Goal: Communication & Community: Ask a question

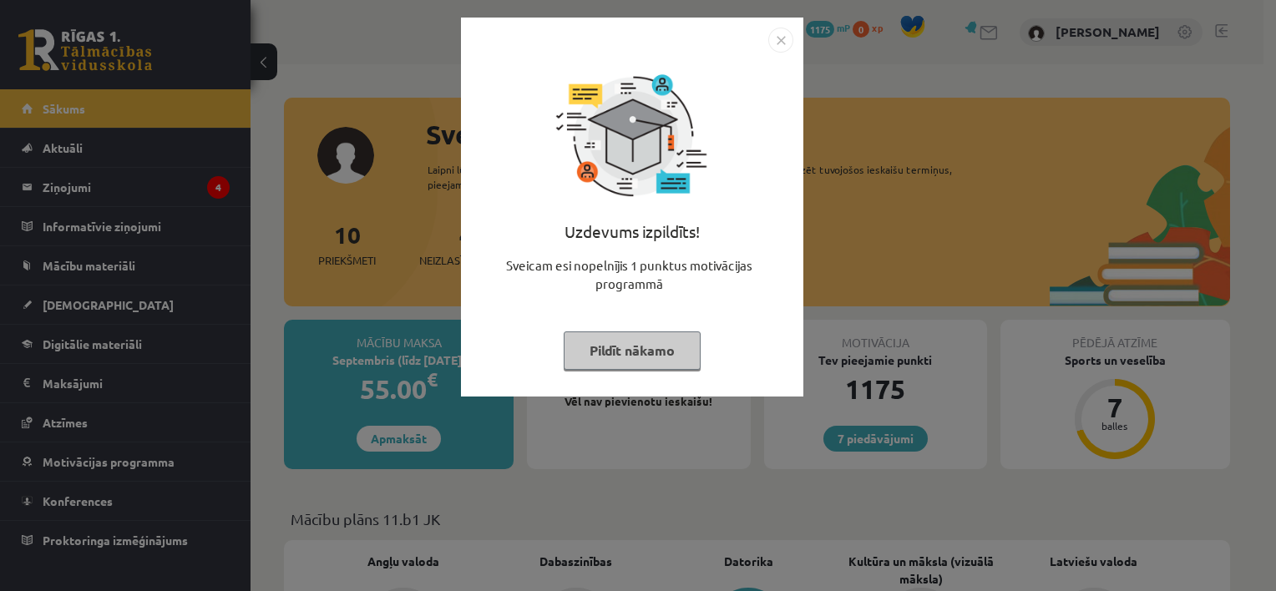
click at [650, 341] on button "Pildīt nākamo" at bounding box center [632, 350] width 137 height 38
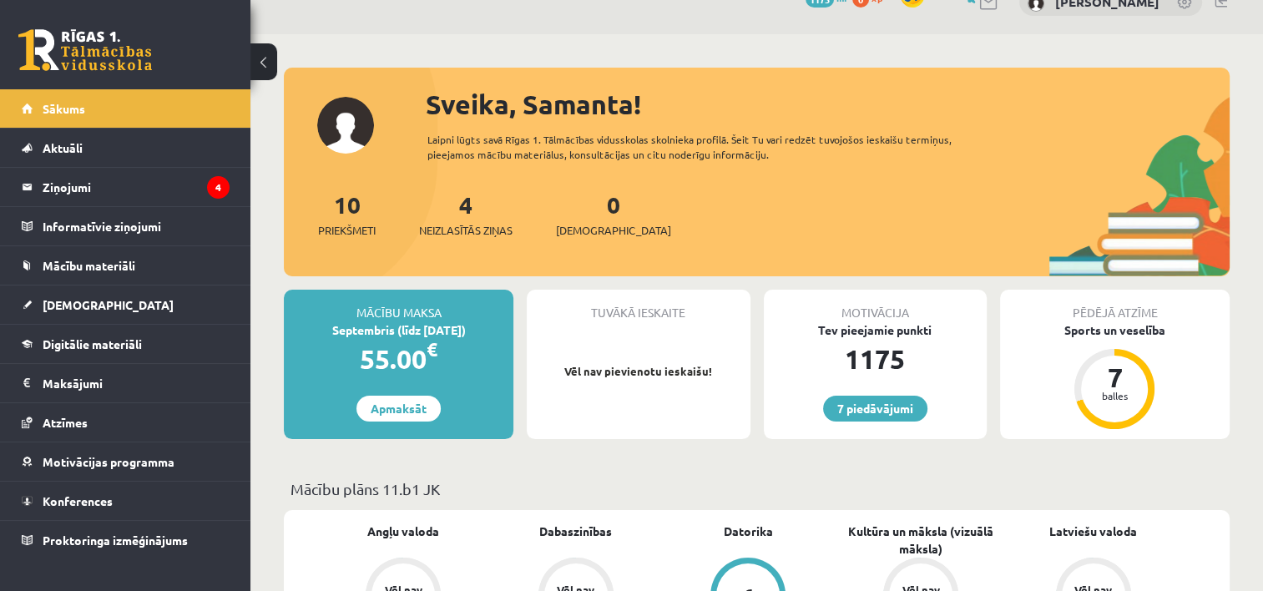
scroll to position [33, 0]
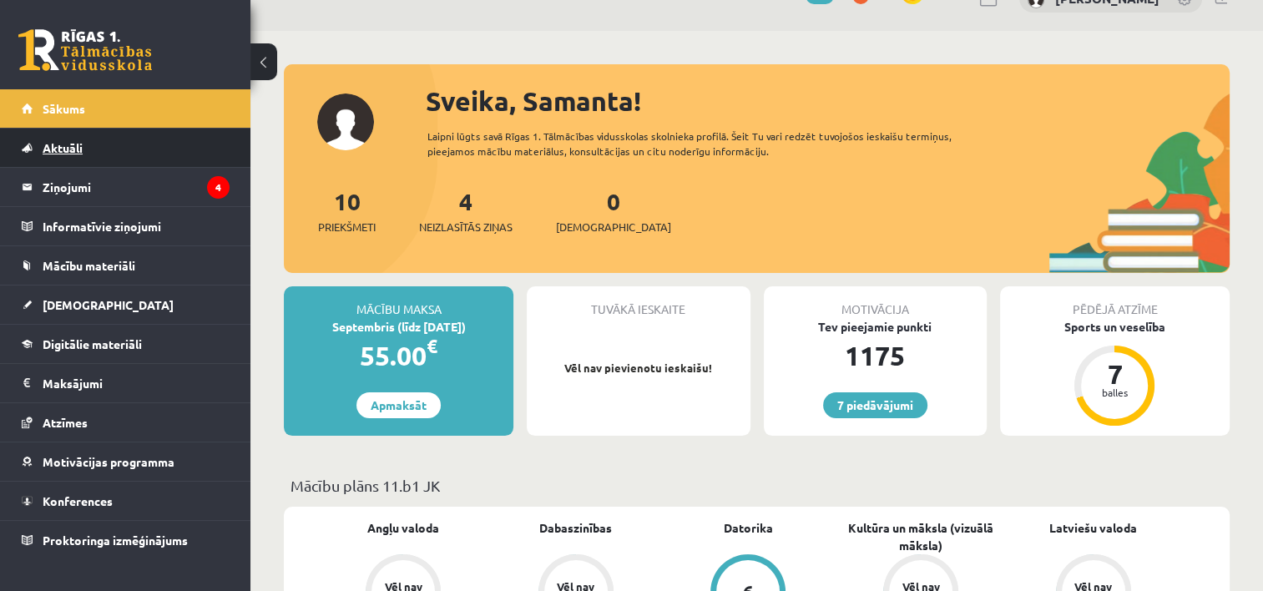
click at [190, 166] on link "Aktuāli" at bounding box center [126, 148] width 208 height 38
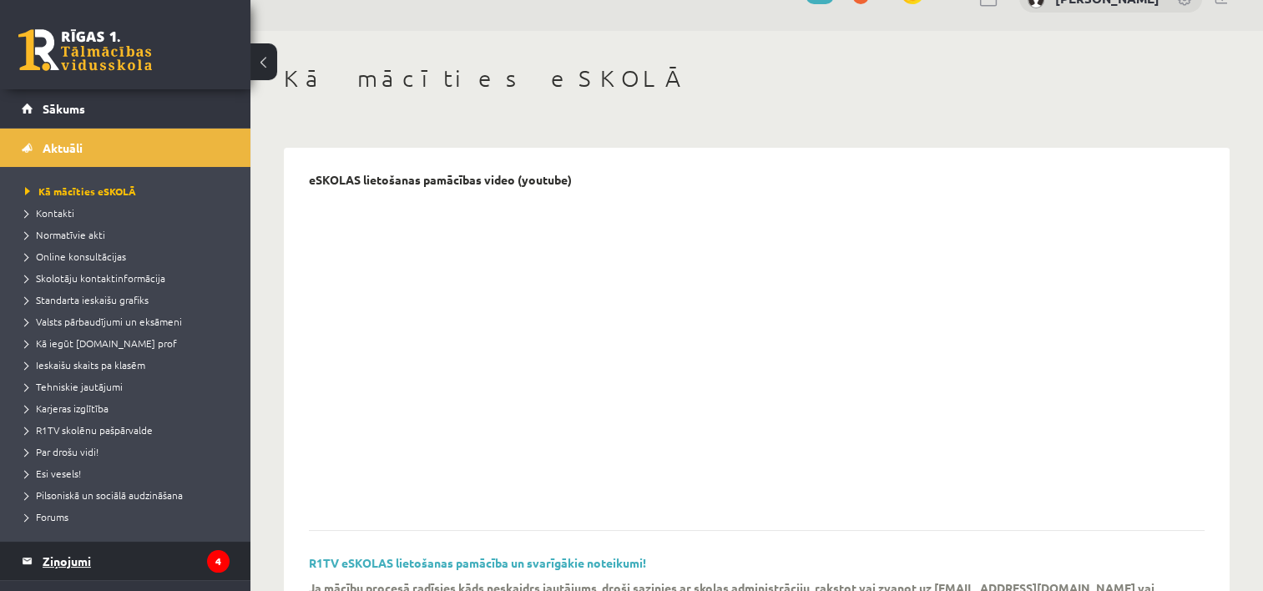
click at [94, 561] on legend "Ziņojumi 4" at bounding box center [136, 561] width 187 height 38
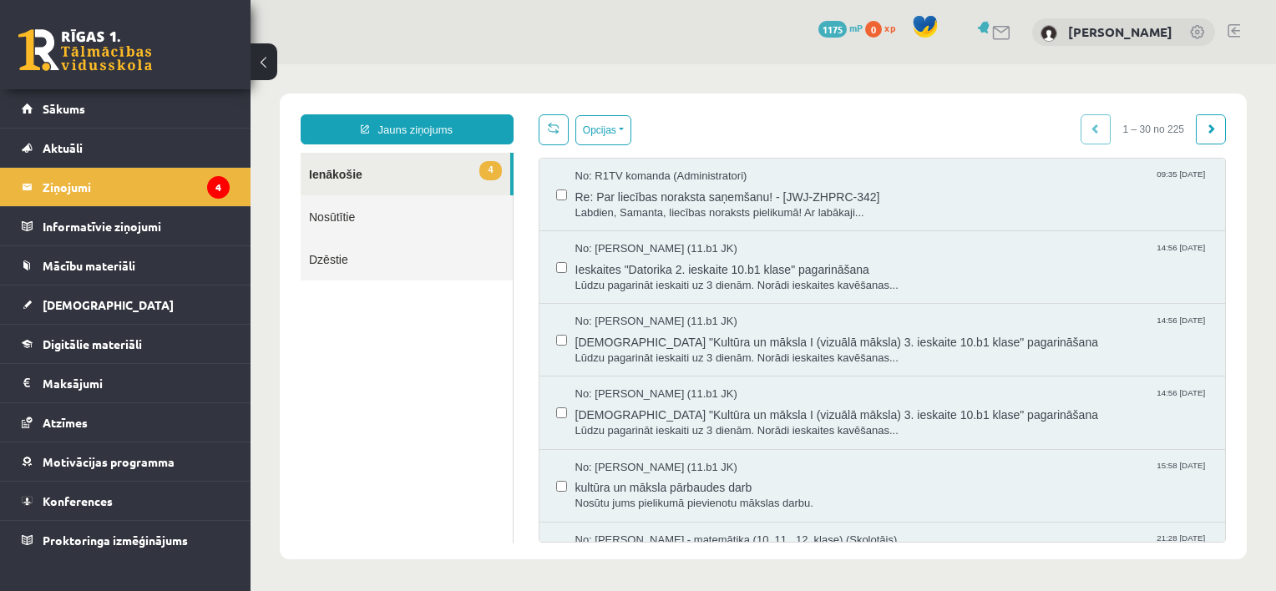
click at [402, 179] on link "4 Ienākošie" at bounding box center [406, 174] width 210 height 43
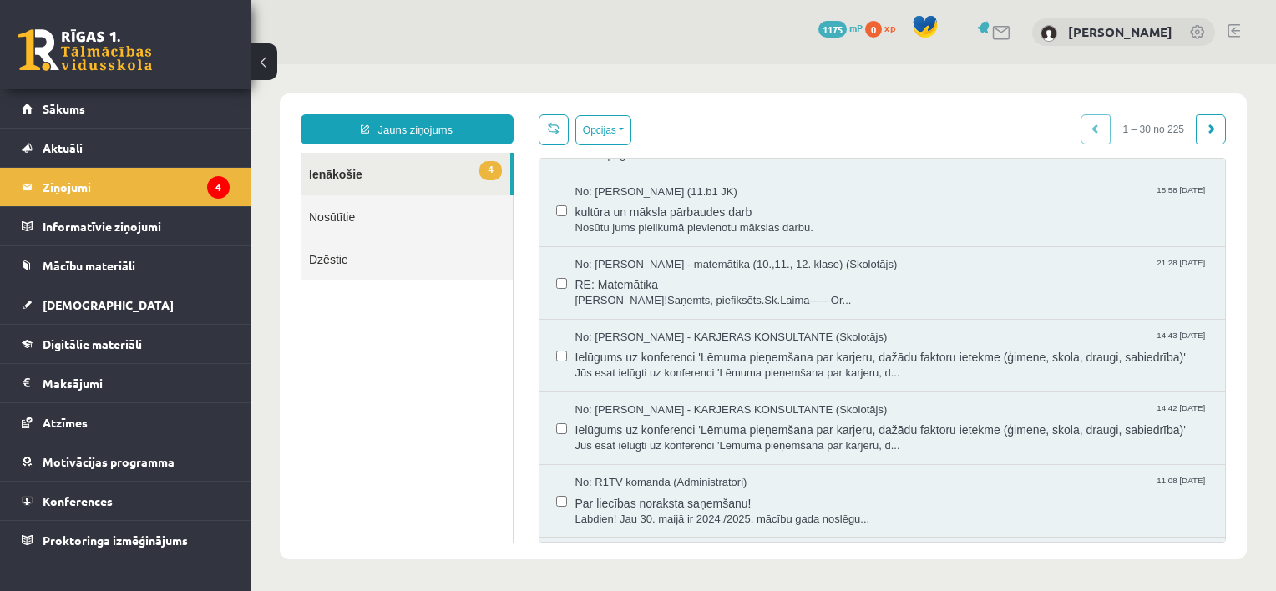
scroll to position [13, 0]
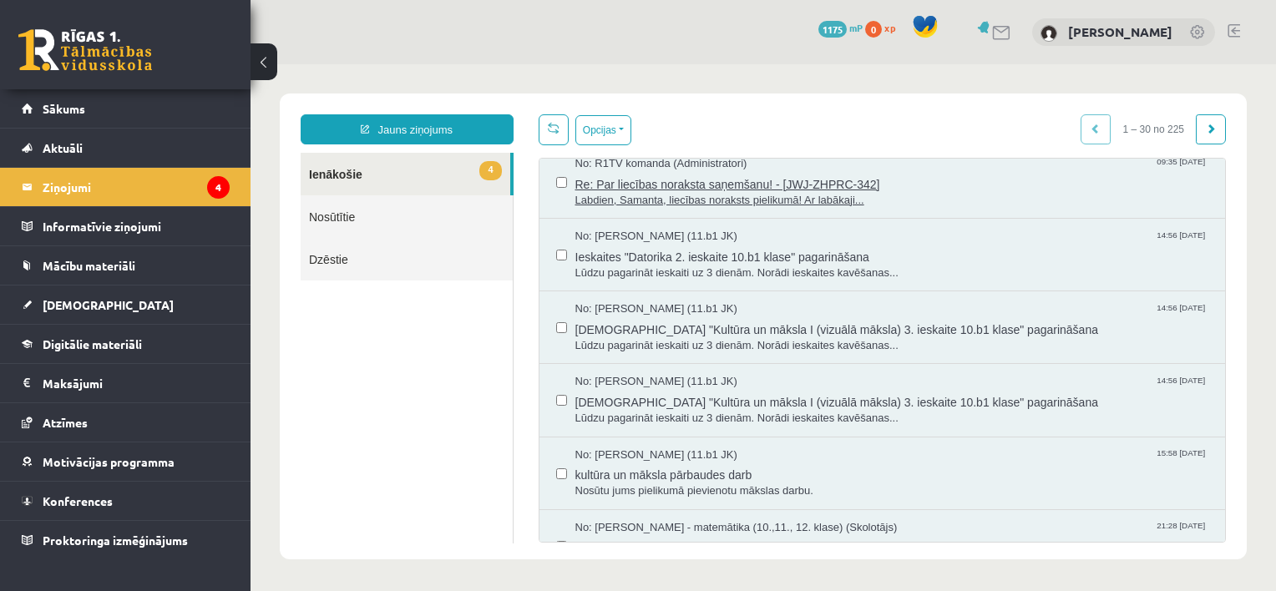
click at [757, 177] on span "Re: Par liecības noraksta saņemšanu! - [JWJ-ZHPRC-342]" at bounding box center [892, 182] width 634 height 21
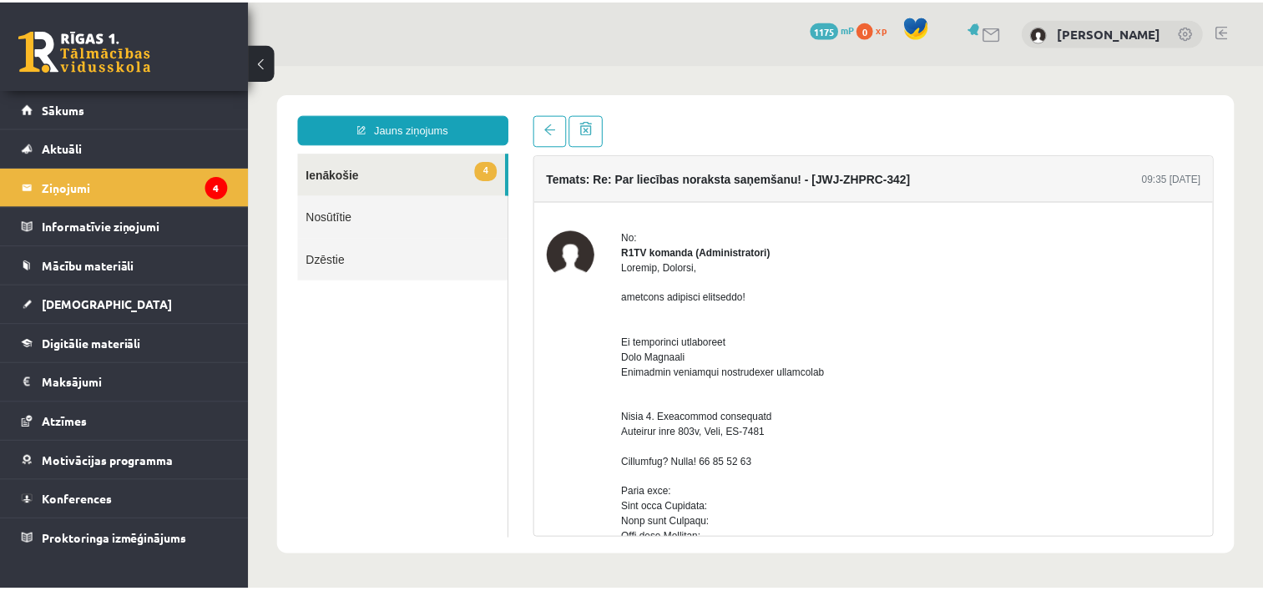
scroll to position [0, 0]
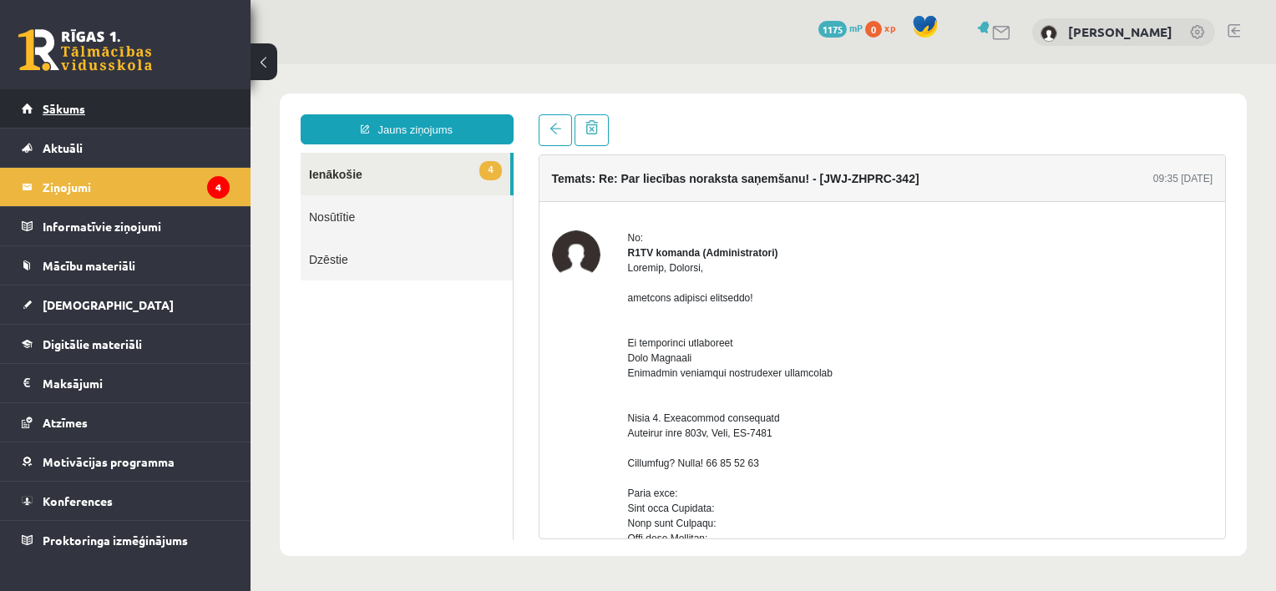
click at [172, 102] on link "Sākums" at bounding box center [126, 108] width 208 height 38
